Goal: Information Seeking & Learning: Learn about a topic

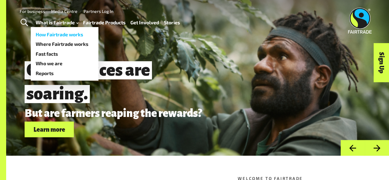
click at [66, 34] on link "How Fairtrade works" at bounding box center [65, 35] width 68 height 10
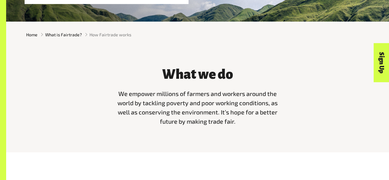
scroll to position [152, 0]
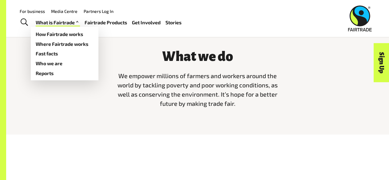
click at [59, 25] on link "What is Fairtrade" at bounding box center [58, 22] width 44 height 9
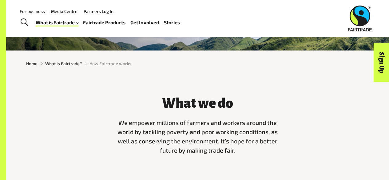
scroll to position [102, 0]
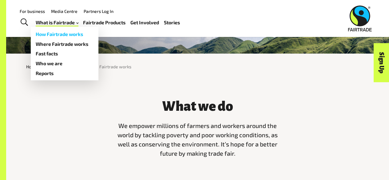
click at [71, 32] on link "How Fairtrade works" at bounding box center [65, 34] width 68 height 10
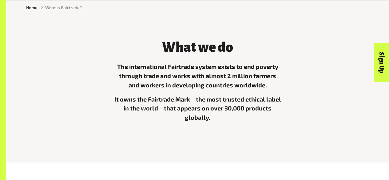
scroll to position [160, 0]
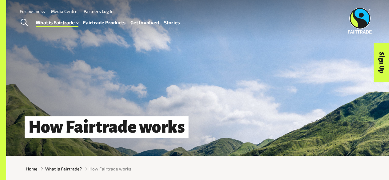
click at [70, 22] on link "What is Fairtrade" at bounding box center [57, 22] width 43 height 9
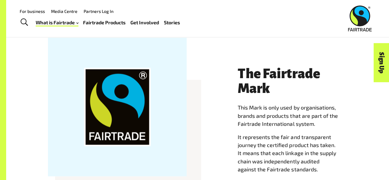
scroll to position [528, 0]
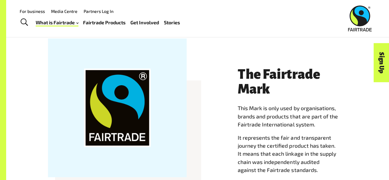
click at [104, 22] on link "Fairtrade Products" at bounding box center [104, 22] width 42 height 9
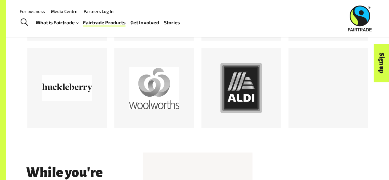
scroll to position [605, 0]
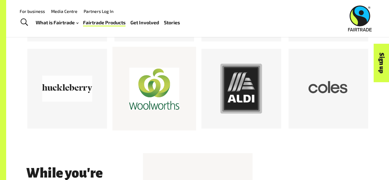
click at [168, 95] on div at bounding box center [154, 89] width 50 height 50
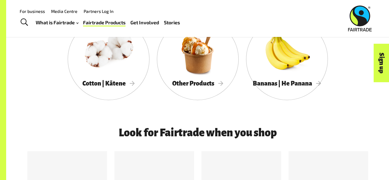
scroll to position [405, 0]
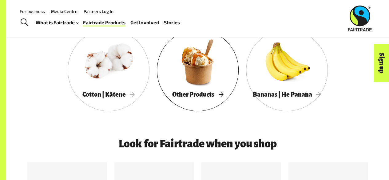
click at [191, 97] on span "Other Products" at bounding box center [197, 94] width 51 height 7
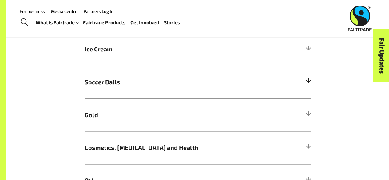
scroll to position [515, 0]
click at [142, 52] on span "Ice Cream" at bounding box center [170, 49] width 170 height 9
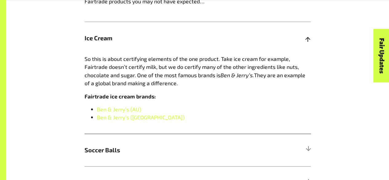
scroll to position [527, 0]
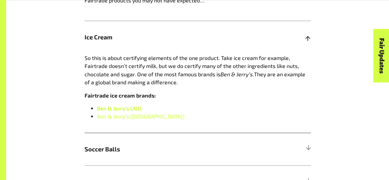
click at [128, 110] on link "Ben & Jerry’s (AU)" at bounding box center [119, 108] width 44 height 7
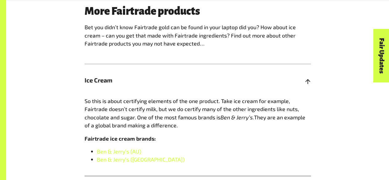
scroll to position [484, 0]
